Goal: Find contact information: Find contact information

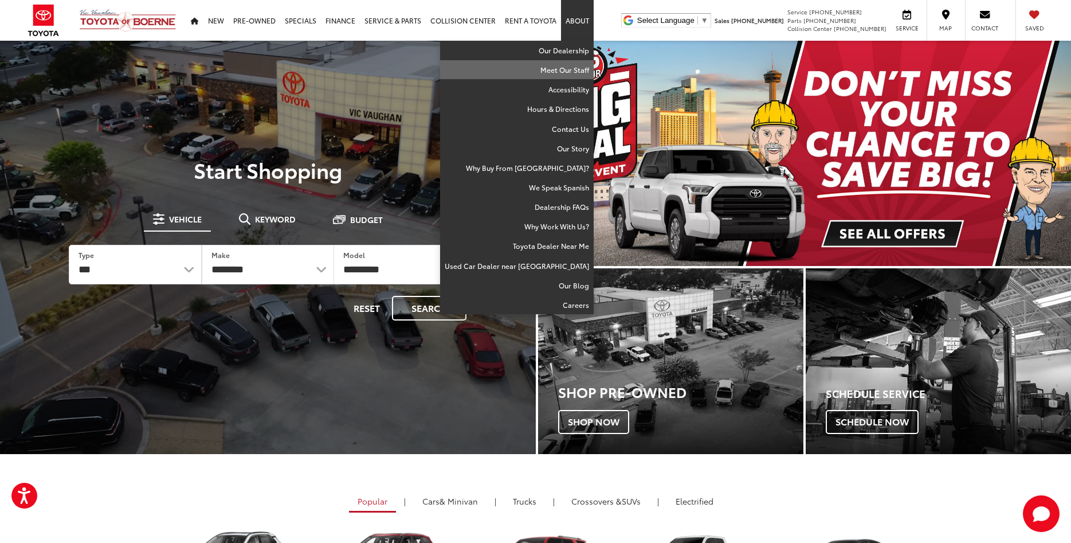
click at [575, 66] on link "Meet Our Staff" at bounding box center [517, 69] width 154 height 19
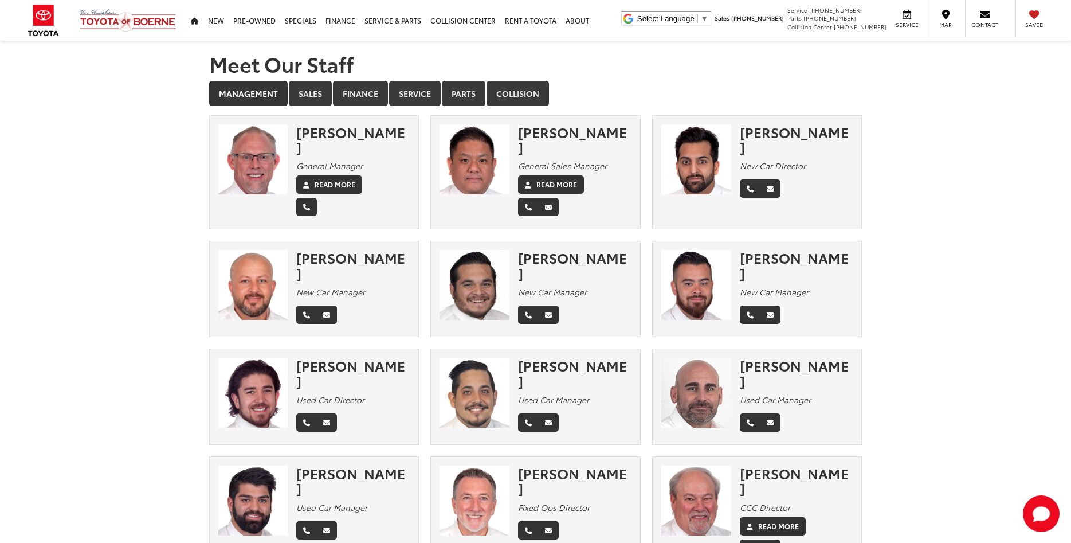
click at [342, 136] on div "Chris Franklin" at bounding box center [352, 139] width 113 height 30
click at [305, 134] on div "Chris Franklin" at bounding box center [352, 139] width 113 height 30
click at [348, 175] on link "Read More" at bounding box center [329, 184] width 66 height 18
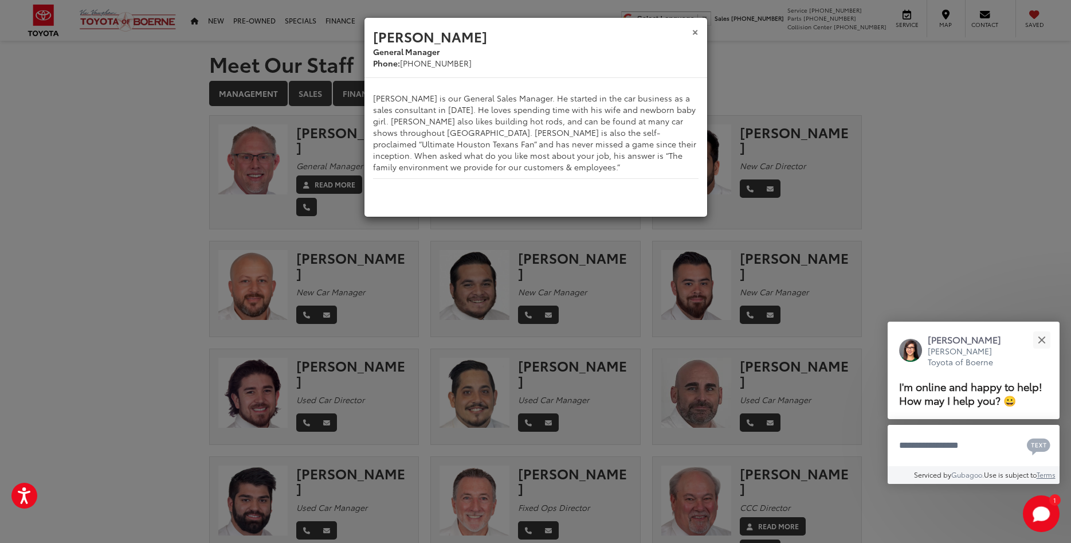
click at [697, 30] on button "×" at bounding box center [695, 31] width 7 height 12
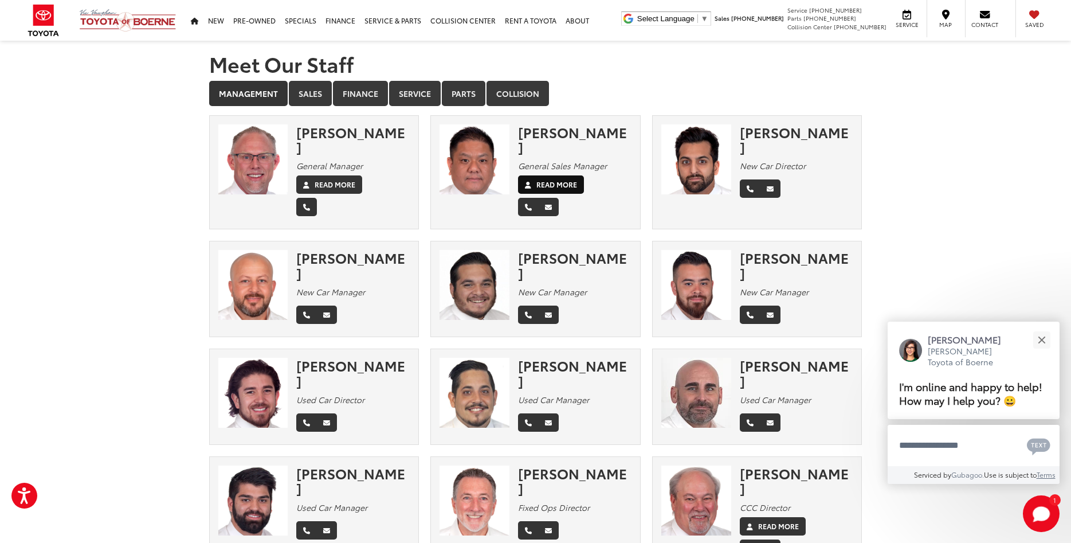
click at [553, 179] on label "Read More" at bounding box center [556, 184] width 41 height 10
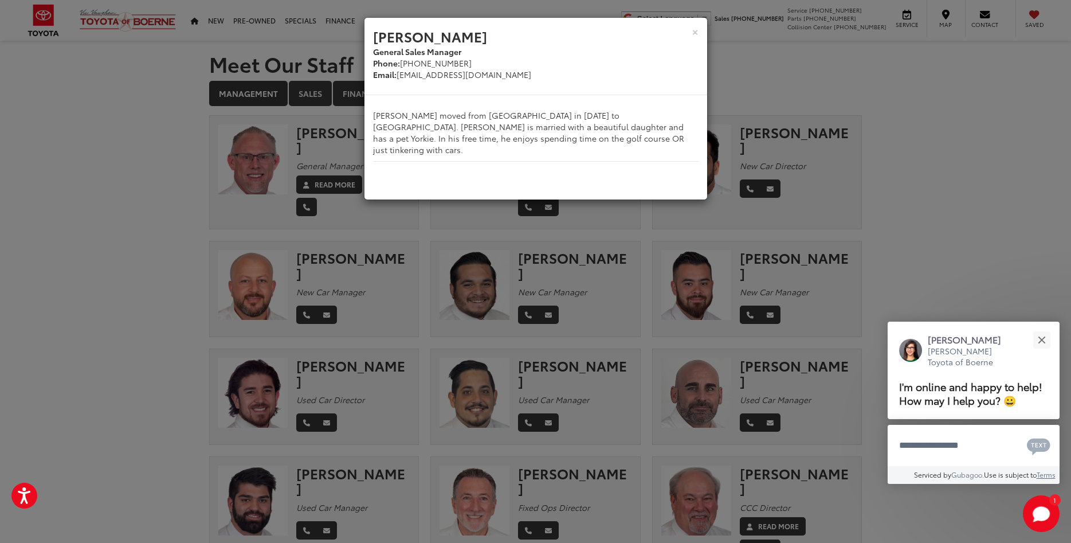
click at [694, 41] on h3 "Tuan Tran" at bounding box center [536, 35] width 326 height 19
click at [694, 36] on button "×" at bounding box center [695, 31] width 7 height 12
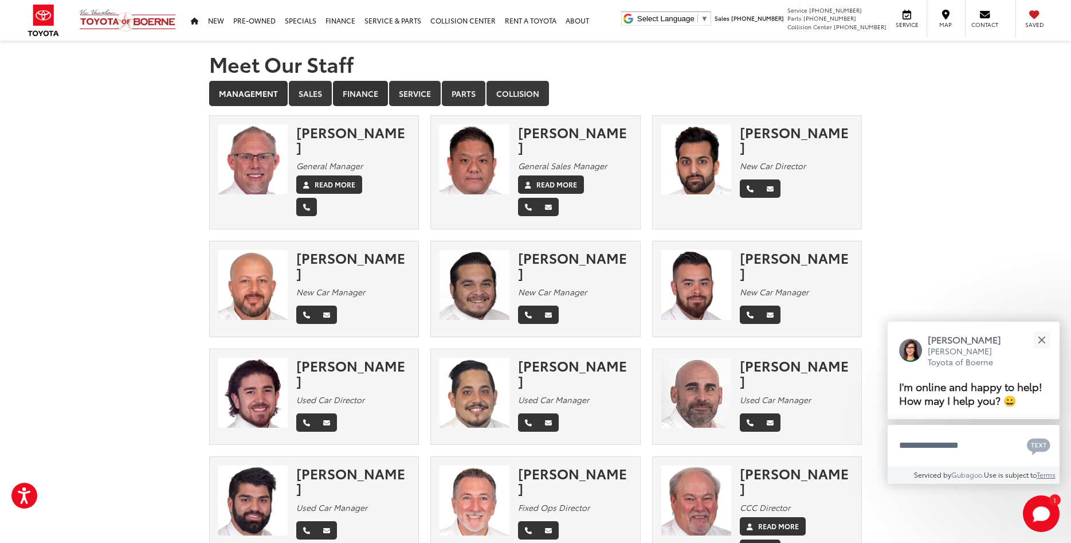
click at [359, 103] on link "Finance" at bounding box center [360, 93] width 55 height 25
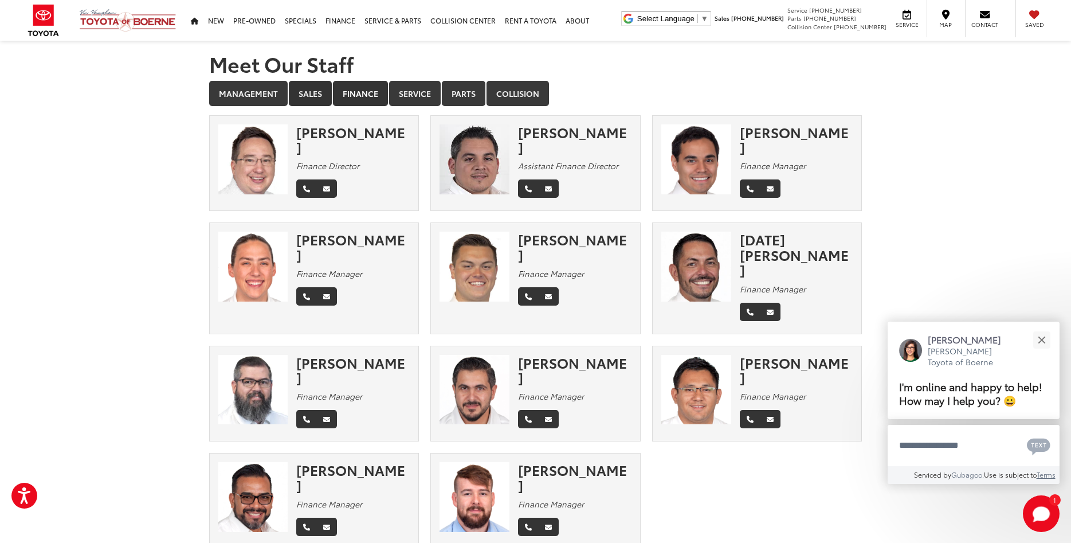
click at [317, 99] on link "Sales" at bounding box center [310, 93] width 43 height 25
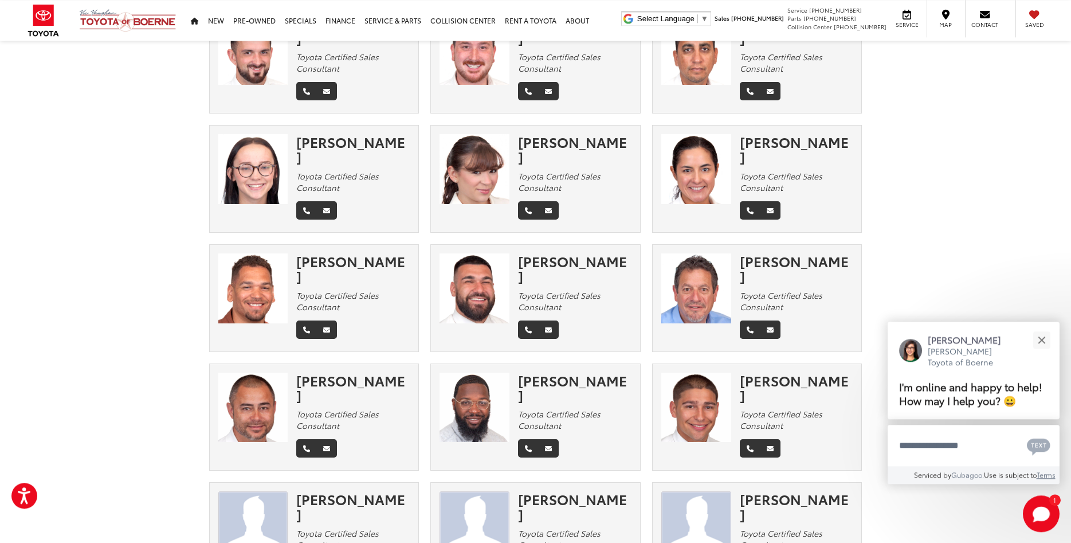
scroll to position [2378, 0]
